Goal: Task Accomplishment & Management: Use online tool/utility

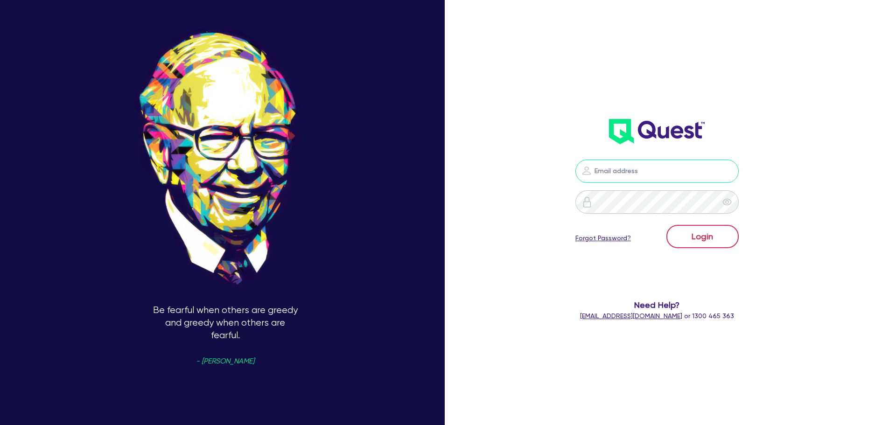
type input "[EMAIL_ADDRESS][DOMAIN_NAME]"
click at [710, 239] on button "Login" at bounding box center [703, 236] width 72 height 23
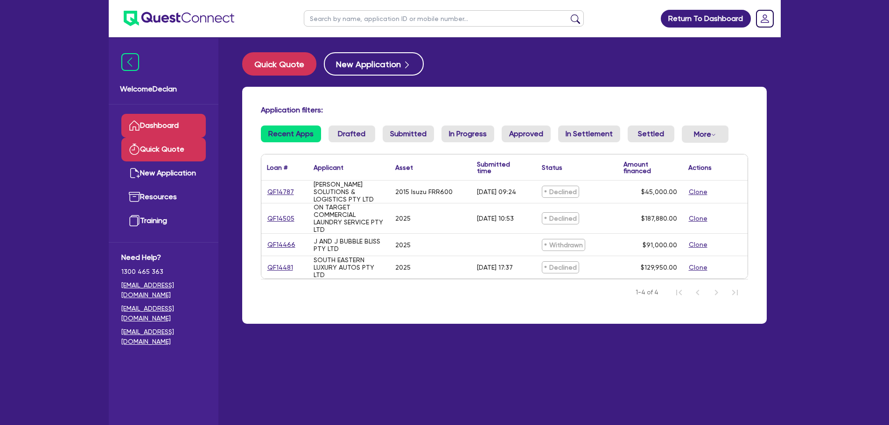
click at [156, 151] on link "Quick Quote" at bounding box center [163, 150] width 84 height 24
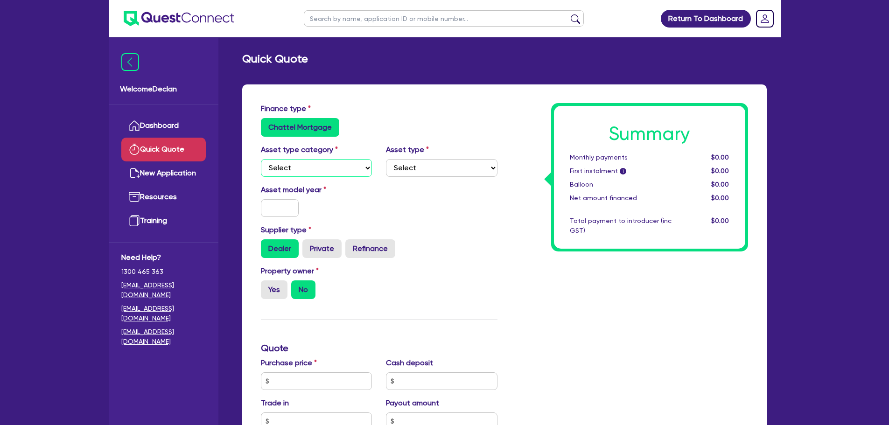
click at [333, 165] on select "Select Cars and light trucks Primary assets Secondary assets Tertiary assets" at bounding box center [317, 168] width 112 height 18
click at [575, 256] on div "Summary Monthly payments $0.00 First instalment i $0.00 Balloon $0.00 Net amoun…" at bounding box center [630, 376] width 251 height 546
click at [351, 168] on select "Select Cars and light trucks Primary assets Secondary assets Tertiary assets" at bounding box center [317, 168] width 112 height 18
select select "CARS_AND_LIGHT_TRUCKS"
click at [261, 159] on select "Select Cars and light trucks Primary assets Secondary assets Tertiary assets" at bounding box center [317, 168] width 112 height 18
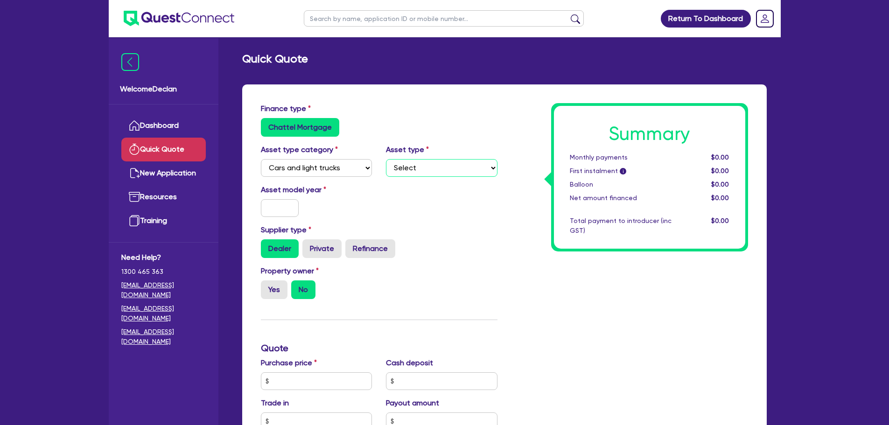
click at [439, 165] on select "Select Passenger vehicles Vans and utes Light trucks up to 4.5 tonne" at bounding box center [442, 168] width 112 height 18
select select "PASSENGER_VEHICLES"
click at [386, 159] on select "Select Passenger vehicles Vans and utes Light trucks up to 4.5 tonne" at bounding box center [442, 168] width 112 height 18
click at [285, 208] on input "text" at bounding box center [280, 208] width 38 height 18
type input "2015"
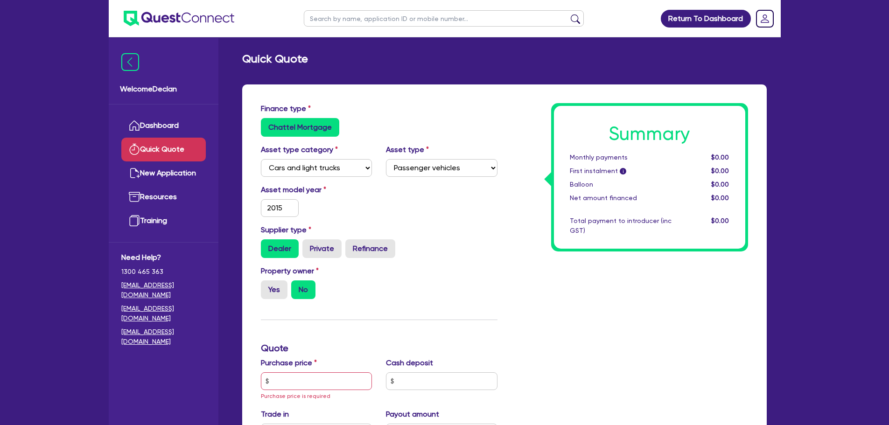
click at [451, 211] on div "Asset model year [DATE]" at bounding box center [379, 204] width 251 height 40
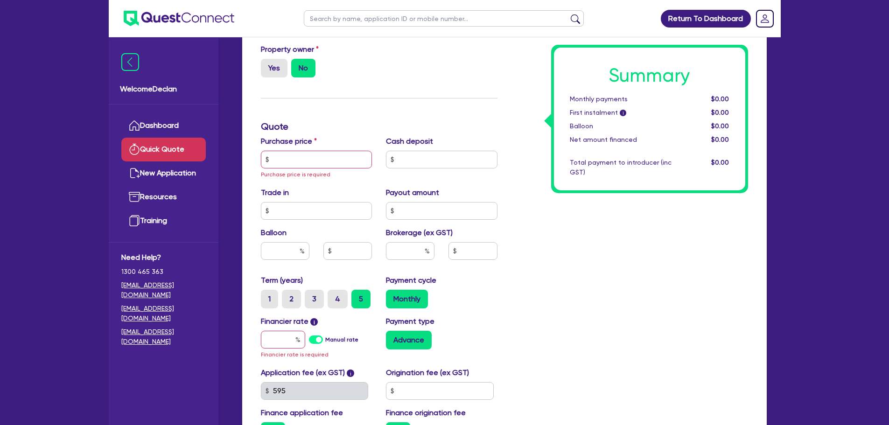
scroll to position [233, 0]
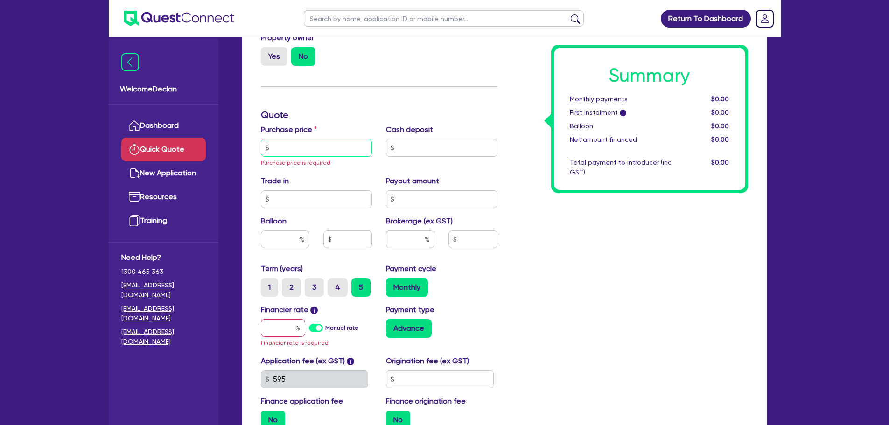
click at [316, 151] on input "text" at bounding box center [317, 148] width 112 height 18
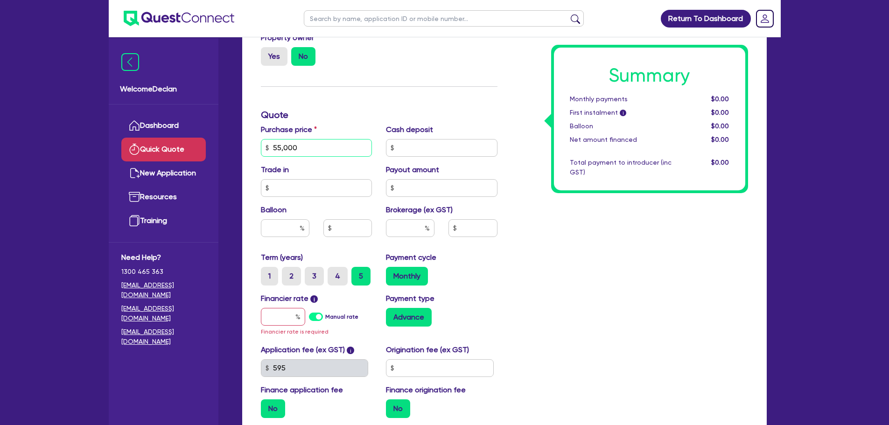
type input "55,000"
click at [414, 232] on input "text" at bounding box center [410, 228] width 49 height 18
type input "5"
click at [635, 289] on div "Summary Monthly payments $0.00 First instalment i $0.00 Balloon $0.00 Net amoun…" at bounding box center [630, 148] width 251 height 556
click at [274, 220] on input "text" at bounding box center [285, 228] width 49 height 18
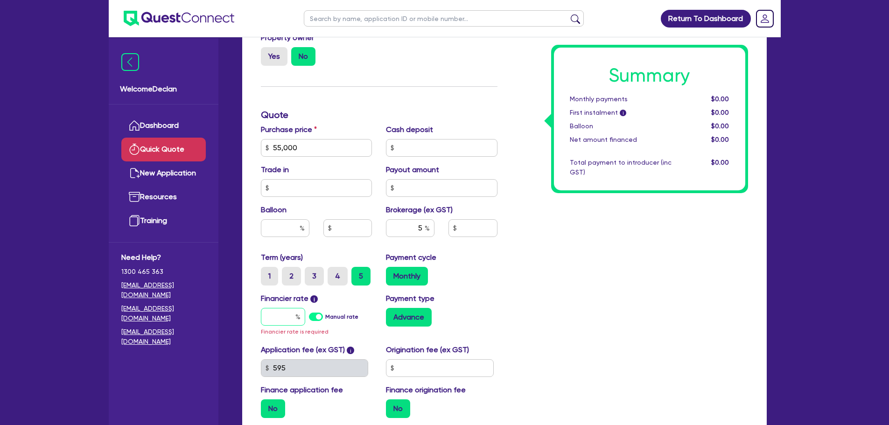
click at [272, 320] on input "text" at bounding box center [283, 317] width 44 height 18
type input "1"
type input "2,750"
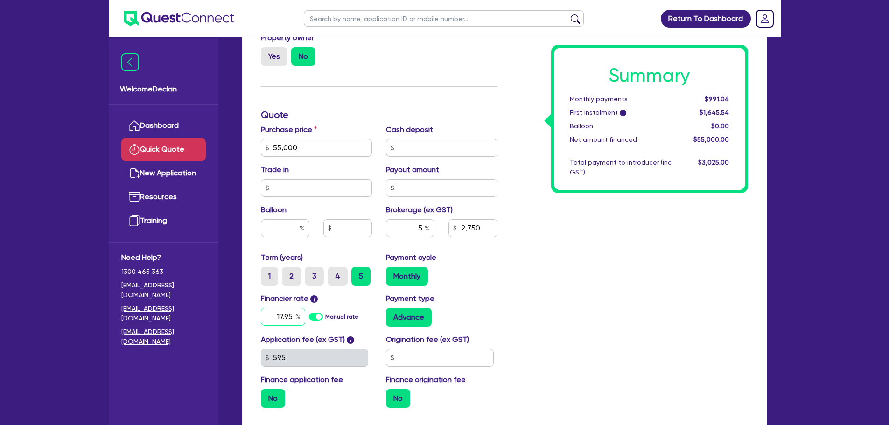
type input "17.95"
click at [583, 284] on div "Summary Monthly payments $991.04 First instalment i $1,645.54 Balloon $0.00 Net…" at bounding box center [630, 143] width 251 height 546
click at [325, 316] on label "Manual rate" at bounding box center [341, 317] width 33 height 8
click at [0, 0] on input "Manual rate" at bounding box center [0, 0] width 0 height 0
type input "2,750"
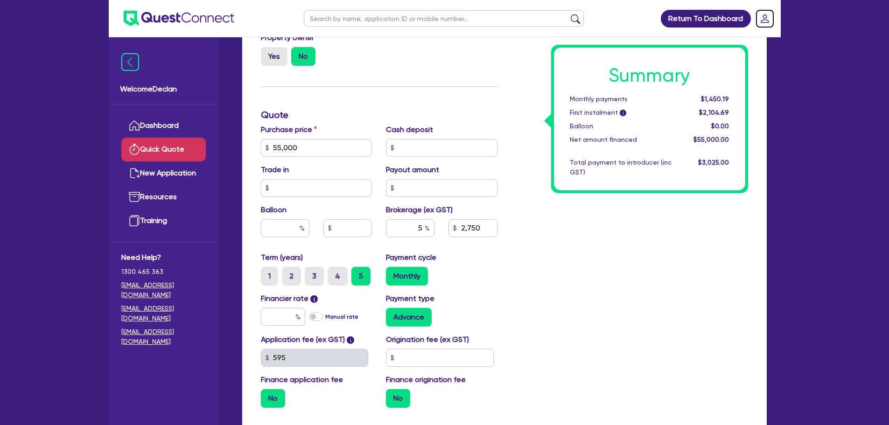
type input "2,750"
type input "17"
click at [580, 275] on div "Summary Monthly payments $1,421.93 First instalment i $2,076.43 Balloon $0.00 N…" at bounding box center [630, 143] width 251 height 546
click at [325, 320] on label "Manual rate" at bounding box center [341, 317] width 33 height 8
click at [0, 0] on input "Manual rate" at bounding box center [0, 0] width 0 height 0
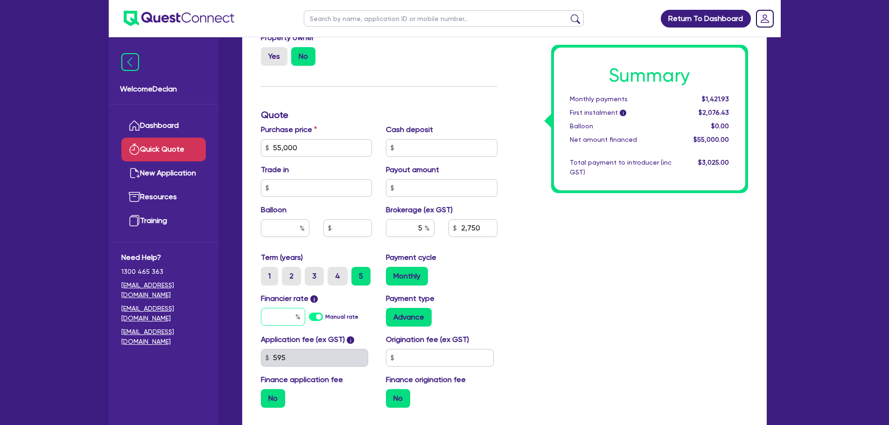
click at [290, 313] on input "text" at bounding box center [283, 317] width 44 height 18
type input "1,795"
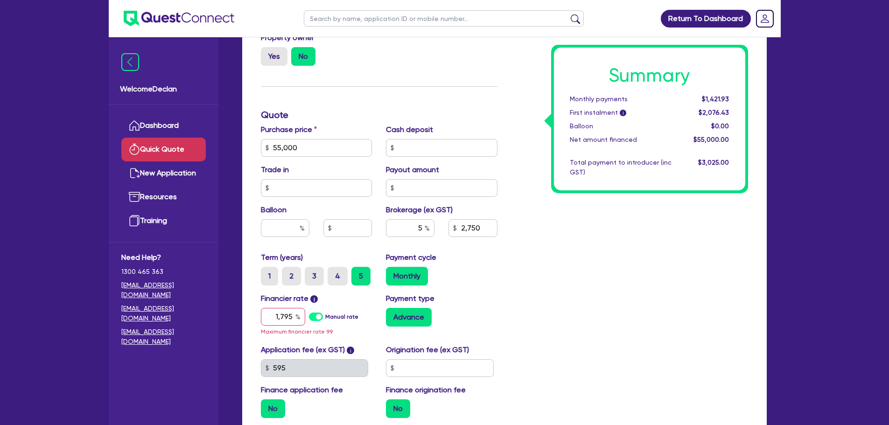
click at [729, 332] on div "Summary Monthly payments $1,421.93 First instalment i $2,076.43 Balloon $0.00 N…" at bounding box center [630, 148] width 251 height 556
click at [292, 316] on input "1,795" at bounding box center [283, 317] width 44 height 18
type input "2,750"
type input "1"
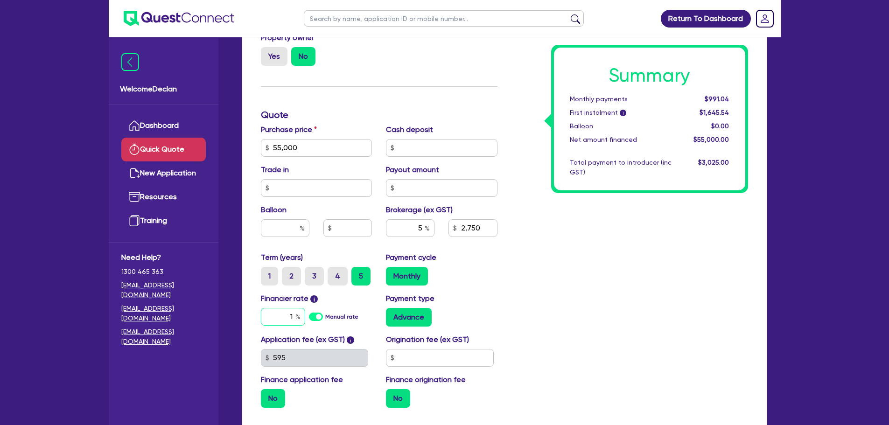
type input "2,750"
type input "17.95"
click at [500, 290] on div "Term (years) 1 2 3 4 5 Payment cycle Monthly" at bounding box center [379, 272] width 251 height 41
type input "2,750"
click at [481, 354] on input "text" at bounding box center [440, 358] width 108 height 18
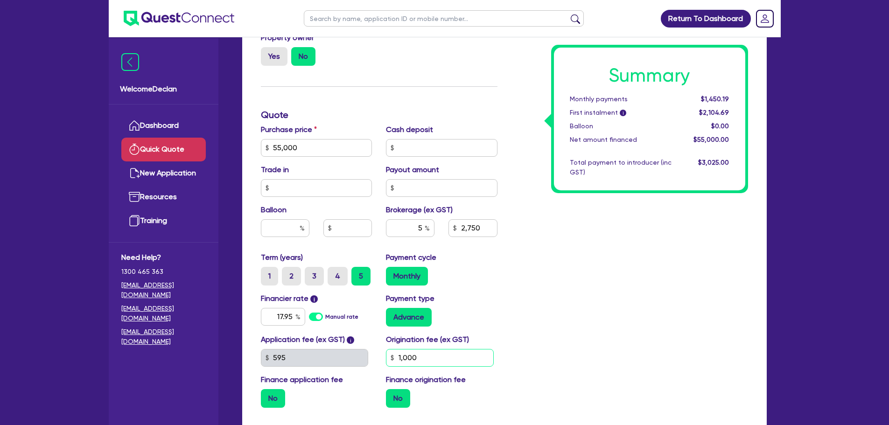
type input "1,000"
click at [669, 225] on div "Summary Monthly payments $1,450.19 First instalment i $2,104.69 Balloon $0.00 N…" at bounding box center [630, 143] width 251 height 546
type input "2,750"
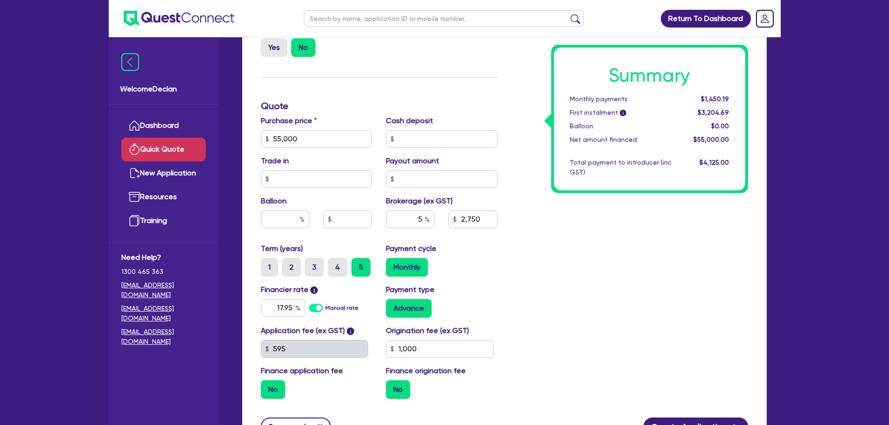
scroll to position [328, 0]
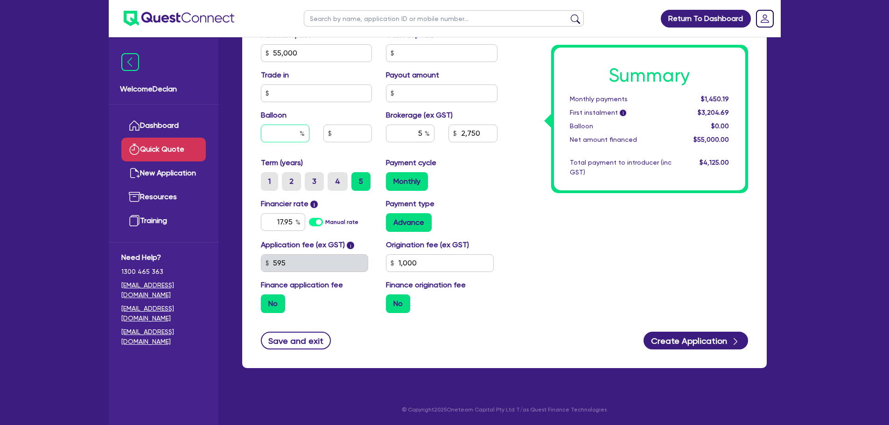
click at [296, 133] on input "text" at bounding box center [285, 134] width 49 height 18
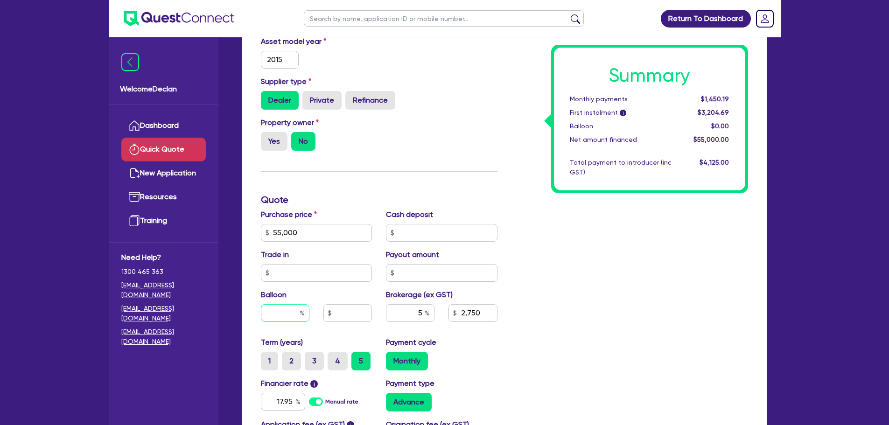
scroll to position [48, 0]
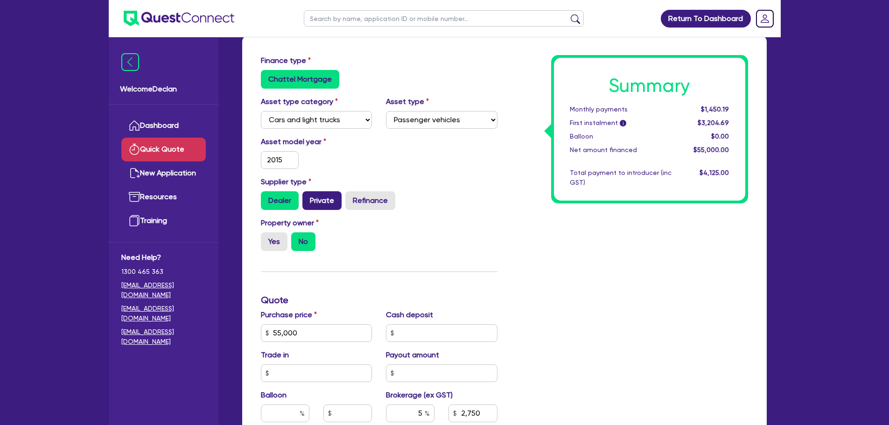
click at [324, 204] on label "Private" at bounding box center [321, 200] width 39 height 19
click at [309, 197] on input "Private" at bounding box center [305, 194] width 6 height 6
radio input "true"
type input "2,750"
click at [271, 199] on label "Dealer" at bounding box center [280, 200] width 38 height 19
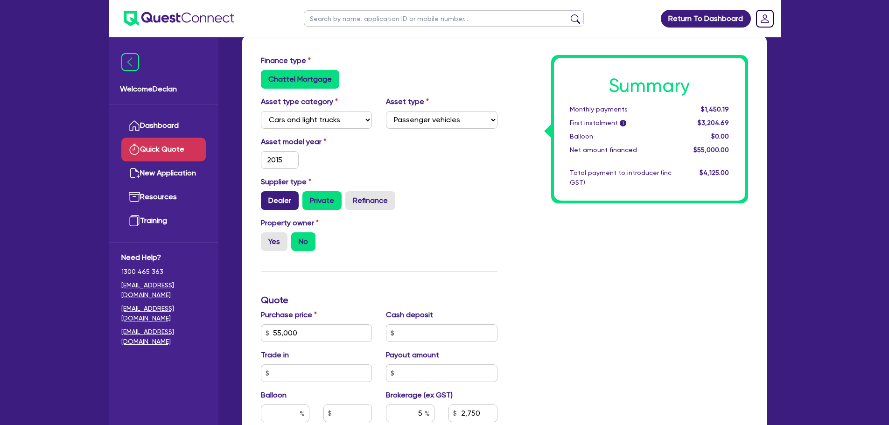
click at [267, 197] on input "Dealer" at bounding box center [264, 194] width 6 height 6
radio input "true"
type input "2,750"
click at [308, 204] on label "Private" at bounding box center [321, 200] width 39 height 19
click at [308, 197] on input "Private" at bounding box center [305, 194] width 6 height 6
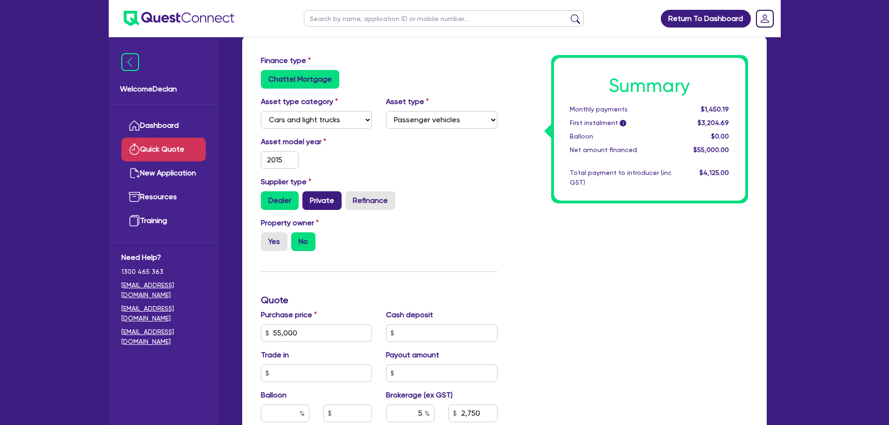
radio input "true"
type input "2,750"
click at [334, 205] on label "Private" at bounding box center [321, 200] width 39 height 19
click at [309, 197] on input "Private" at bounding box center [305, 194] width 6 height 6
click at [352, 206] on label "Refinance" at bounding box center [370, 200] width 50 height 19
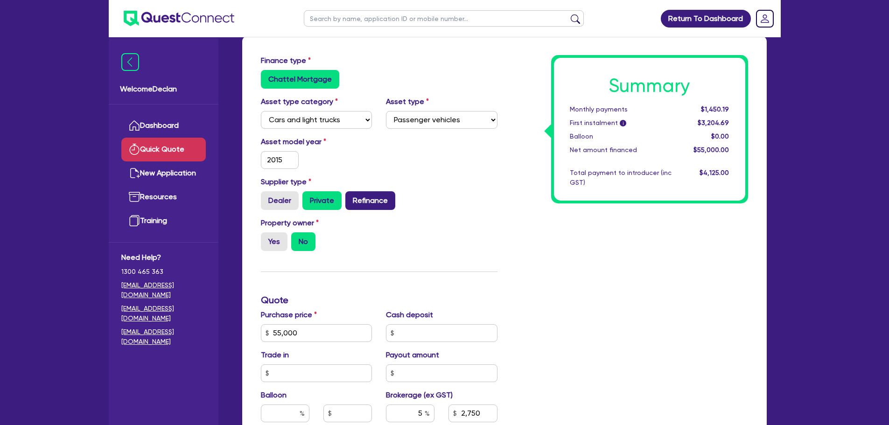
click at [351, 197] on input "Refinance" at bounding box center [348, 194] width 6 height 6
radio input "true"
type input "2,750"
click at [342, 205] on div "Dealer Private Refinance" at bounding box center [379, 200] width 237 height 19
click at [294, 203] on label "Dealer" at bounding box center [280, 200] width 38 height 19
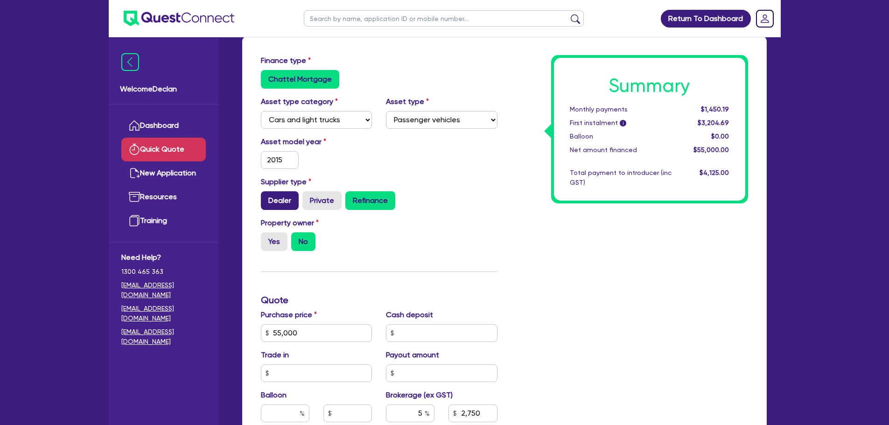
click at [267, 197] on input "Dealer" at bounding box center [264, 194] width 6 height 6
radio input "true"
type input "2,750"
click at [484, 194] on div "Dealer Private Refinance" at bounding box center [379, 200] width 237 height 19
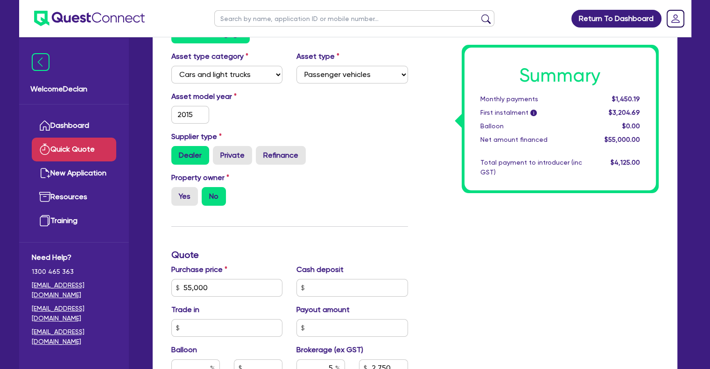
scroll to position [187, 0]
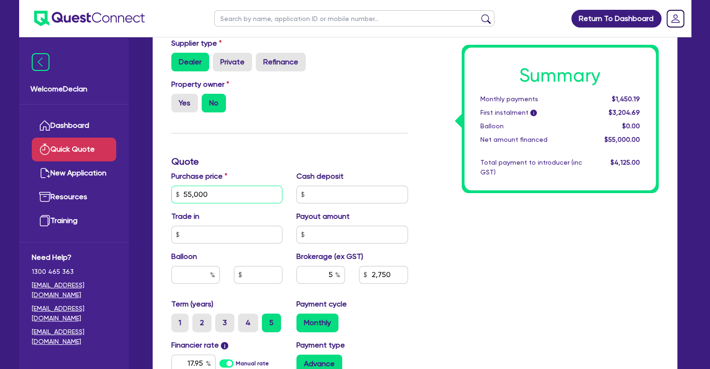
click at [233, 192] on input "55,000" at bounding box center [227, 195] width 112 height 18
click at [225, 195] on input "55,000" at bounding box center [227, 195] width 112 height 18
click at [246, 190] on input "55,000" at bounding box center [227, 195] width 112 height 18
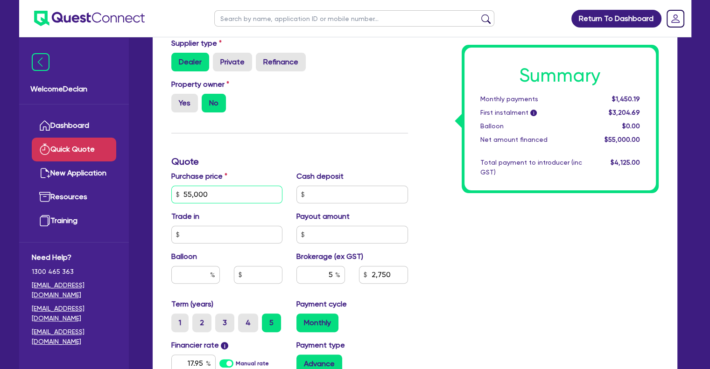
click at [246, 190] on input "55,000" at bounding box center [227, 195] width 112 height 18
type input "15,000"
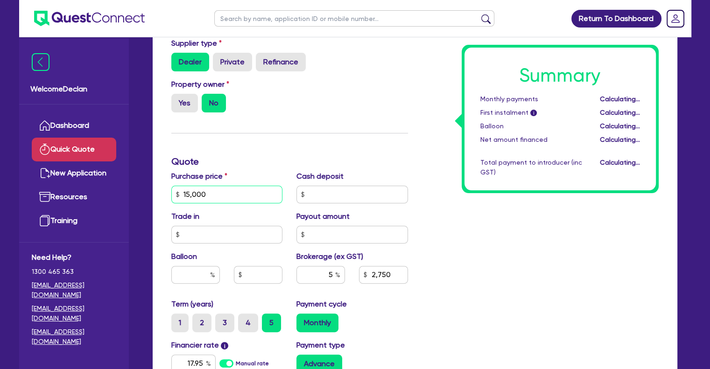
type input "750"
type input "150,000"
click at [580, 263] on div "Summary Monthly payments $395.51 First instalment i $2,150.01 Balloon $0.00 Net…" at bounding box center [540, 189] width 251 height 546
type input "7,500"
click at [330, 273] on input "5" at bounding box center [320, 275] width 49 height 18
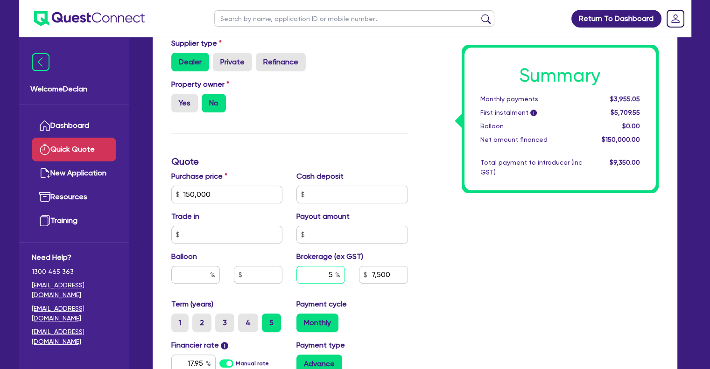
click at [330, 273] on input "5" at bounding box center [320, 275] width 49 height 18
type input "1"
click at [634, 297] on div "Summary Monthly payments $3,955.05 First instalment i $5,709.55 Balloon $0.00 N…" at bounding box center [540, 189] width 251 height 546
type input "1,500"
drag, startPoint x: 615, startPoint y: 99, endPoint x: 643, endPoint y: 98, distance: 28.0
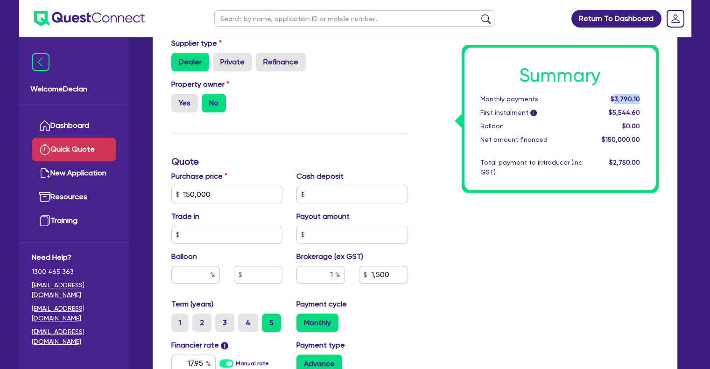
click at [643, 98] on div "$3,790.10" at bounding box center [618, 99] width 58 height 10
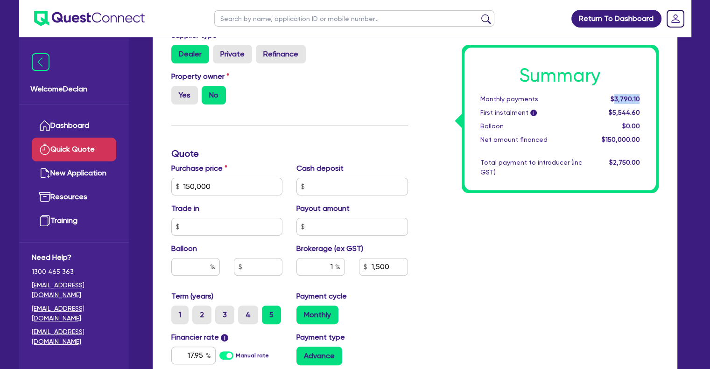
scroll to position [327, 0]
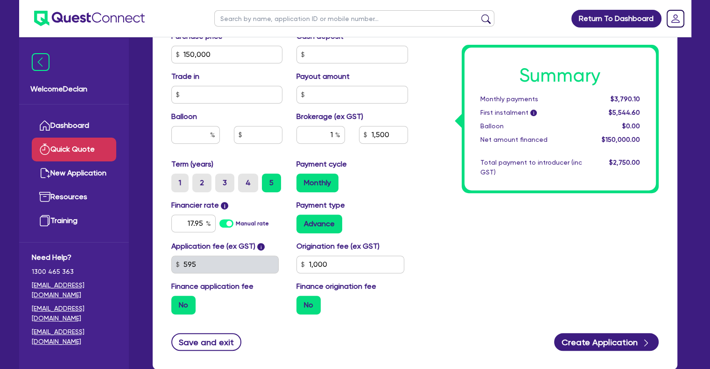
click at [204, 120] on div "Balloon" at bounding box center [227, 131] width 126 height 40
click at [204, 130] on input "text" at bounding box center [195, 135] width 49 height 18
type input "30"
type input "1,500"
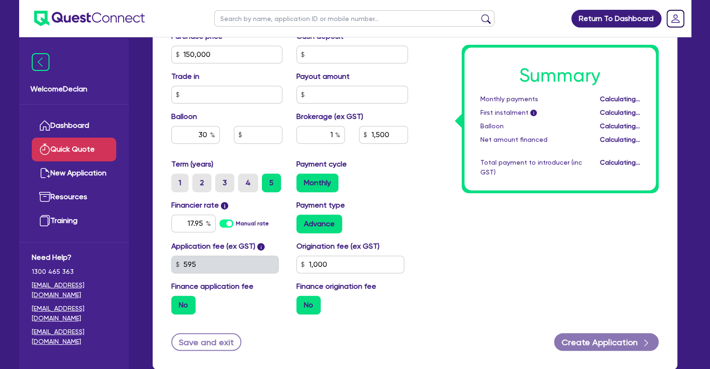
click at [541, 260] on div "Summary Monthly payments Calculating... First instalment i Calculating... Ballo…" at bounding box center [540, 49] width 251 height 546
type input "45,000"
type input "1,500"
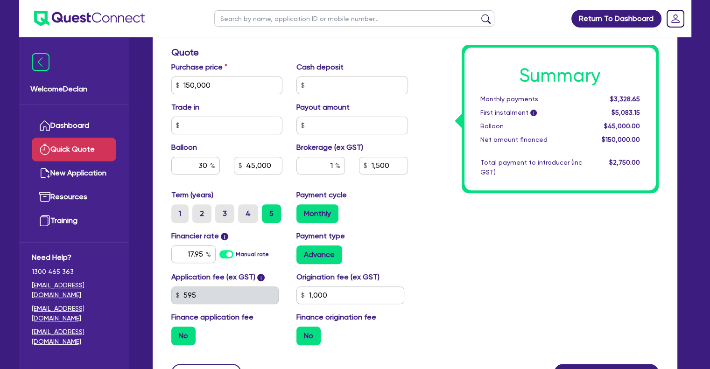
scroll to position [280, 0]
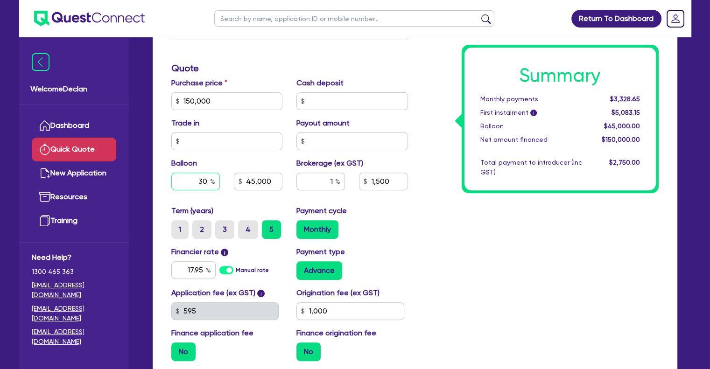
click at [203, 176] on input "30" at bounding box center [195, 182] width 49 height 18
type input "0"
type input "45,000"
type input "1,500"
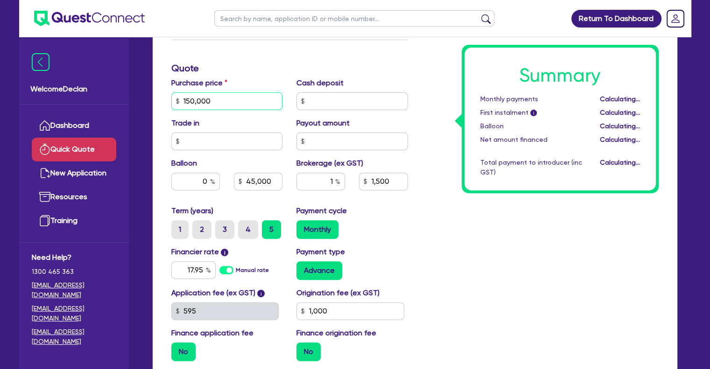
click at [218, 109] on input "150,000" at bounding box center [227, 101] width 112 height 18
type input "1,500"
click at [218, 109] on input "150,000" at bounding box center [227, 101] width 112 height 18
type input "34,410"
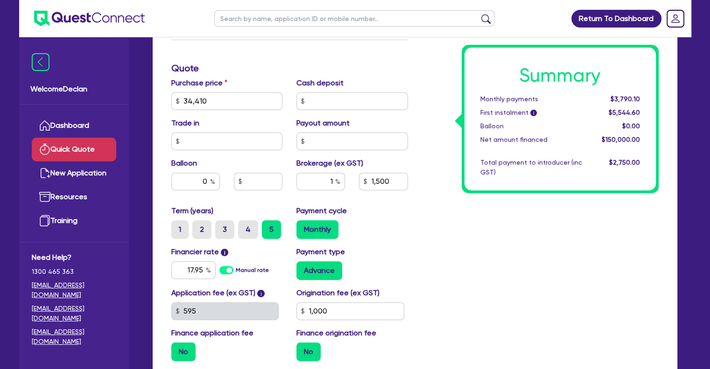
click at [422, 240] on div "Summary Monthly payments $3,790.10 First instalment i $5,544.60 Balloon $0.00 N…" at bounding box center [540, 96] width 251 height 546
type input "344.1"
click at [471, 259] on div "Summary Monthly payments $869.45 First instalment i $2,623.95 Balloon $0.00 Net…" at bounding box center [540, 96] width 251 height 546
click at [232, 101] on input "34,410" at bounding box center [227, 101] width 112 height 18
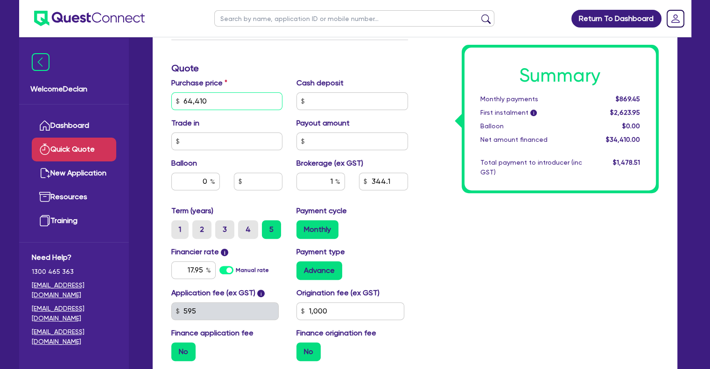
type input "64,410"
click at [576, 266] on div "Summary Monthly payments $869.45 First instalment i $2,623.95 Balloon $0.00 Net…" at bounding box center [540, 96] width 251 height 546
type input "644.1"
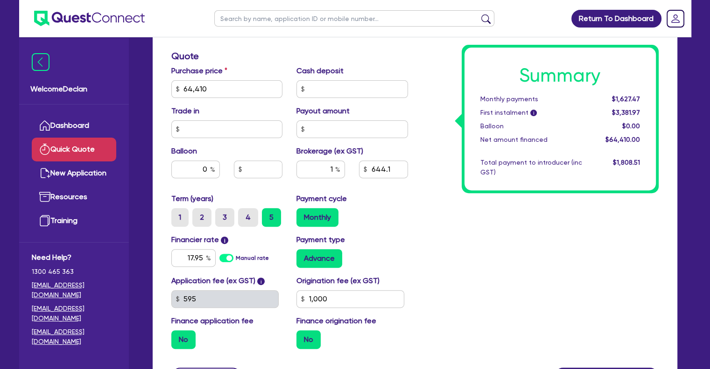
scroll to position [290, 0]
